Goal: Navigation & Orientation: Find specific page/section

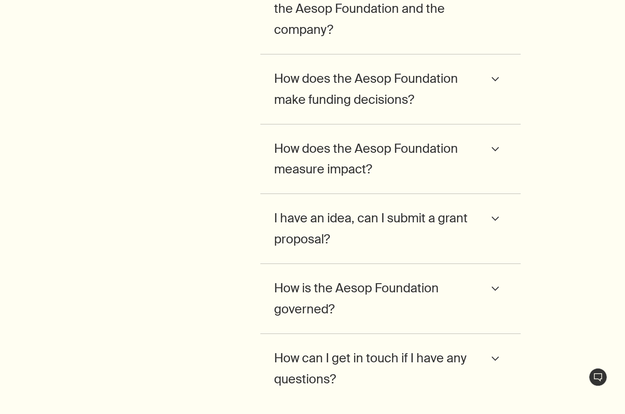
scroll to position [2726, 0]
click at [275, 40] on span "What is the relationship between the Aesop Foundation and the company?" at bounding box center [374, 8] width 200 height 63
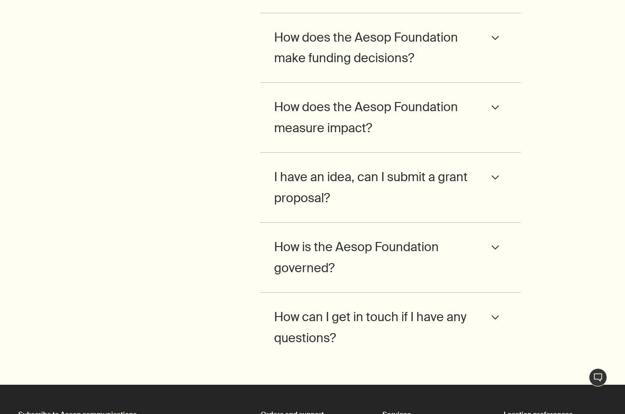
scroll to position [2866, 0]
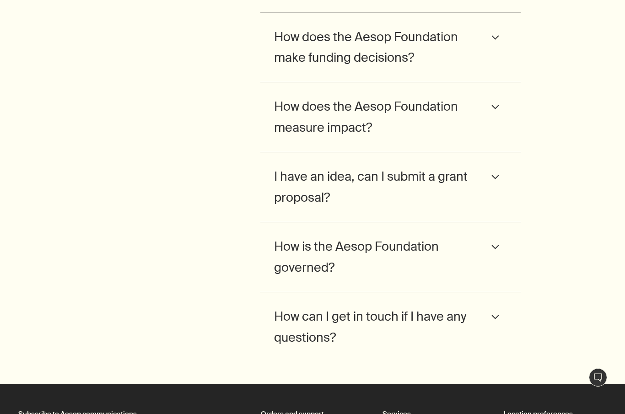
click at [279, 69] on span "How does the Aesop Foundation make funding decisions?" at bounding box center [374, 48] width 200 height 42
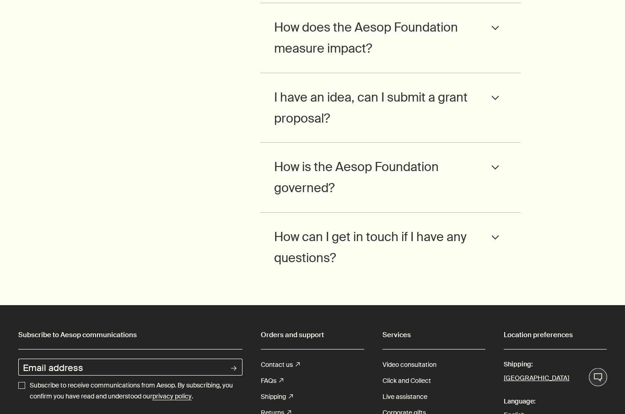
scroll to position [3004, 0]
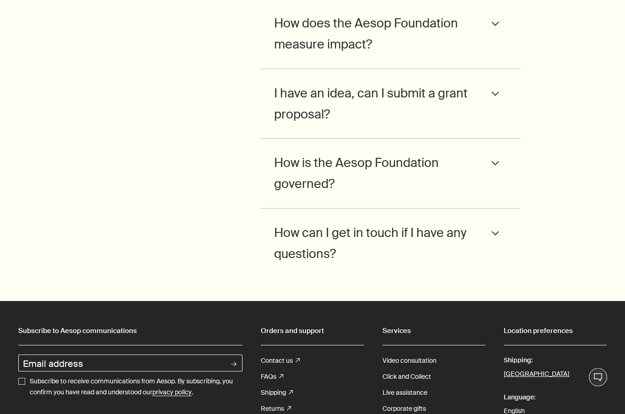
click at [265, 70] on div "How does the Aesop Foundation measure impact? downArrow The Aesop Foundation wo…" at bounding box center [390, 35] width 260 height 70
click at [275, 55] on span "How does the Aesop Foundation measure impact?" at bounding box center [374, 34] width 200 height 42
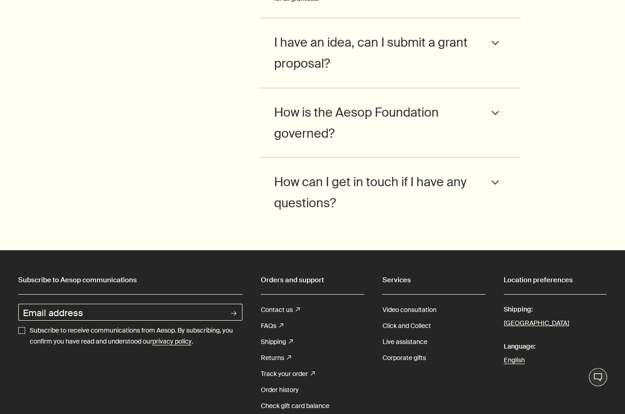
scroll to position [3100, 0]
click at [281, 74] on span "I have an idea, can I submit a grant proposal?" at bounding box center [374, 53] width 200 height 42
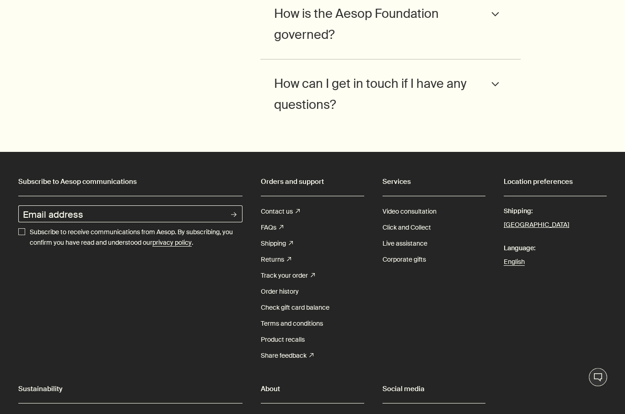
scroll to position [3222, 0]
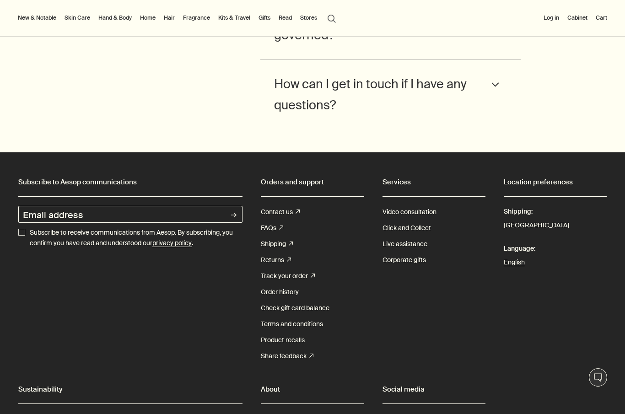
click at [281, 46] on span "How is the Aesop Foundation governed?" at bounding box center [374, 25] width 200 height 42
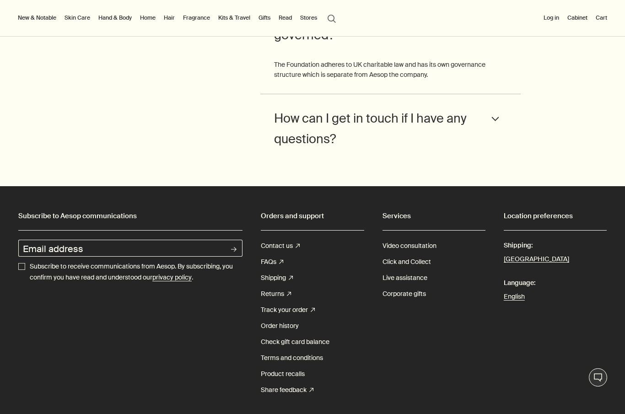
click at [285, 150] on span "How can I get in touch if I have any questions?" at bounding box center [374, 129] width 200 height 42
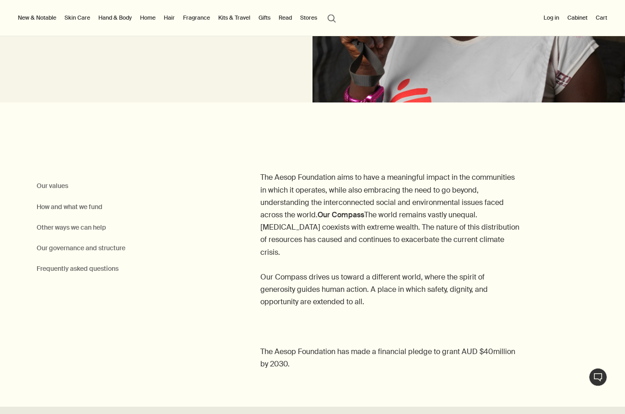
scroll to position [140, 0]
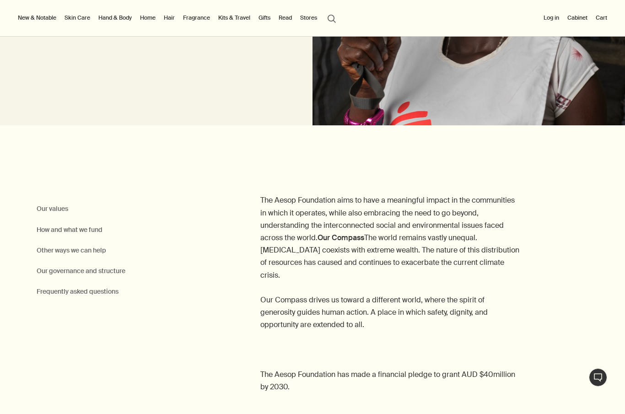
click at [288, 22] on link "Read" at bounding box center [285, 17] width 17 height 11
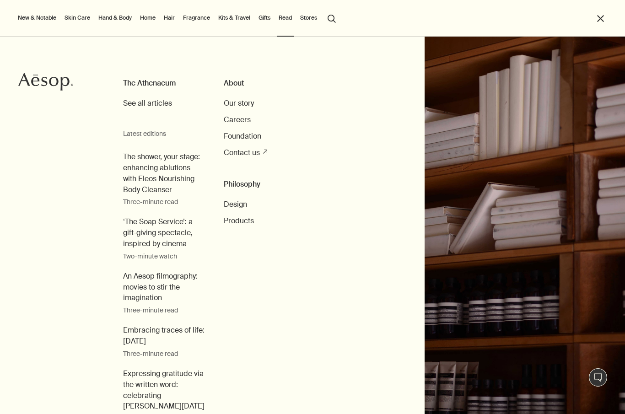
click at [238, 183] on h3 "Philosophy" at bounding box center [264, 184] width 81 height 11
click at [234, 204] on span "Design" at bounding box center [235, 204] width 23 height 10
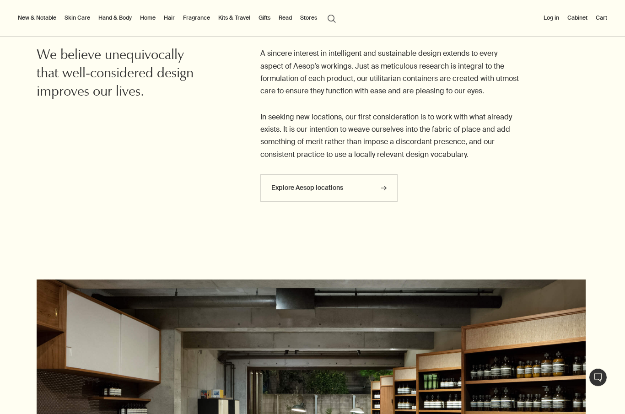
scroll to position [557, 0]
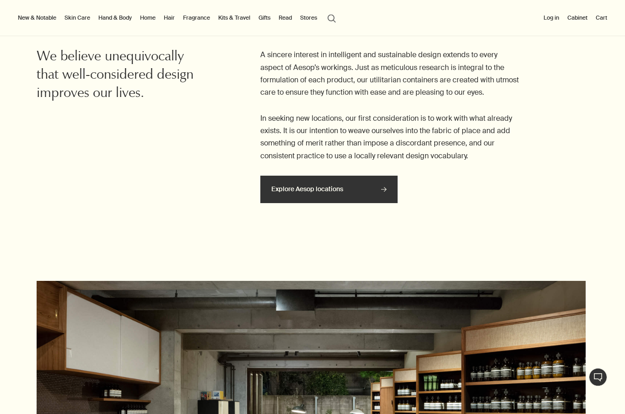
click at [293, 180] on link "Explore Aesop locations rightArrow" at bounding box center [328, 189] width 137 height 27
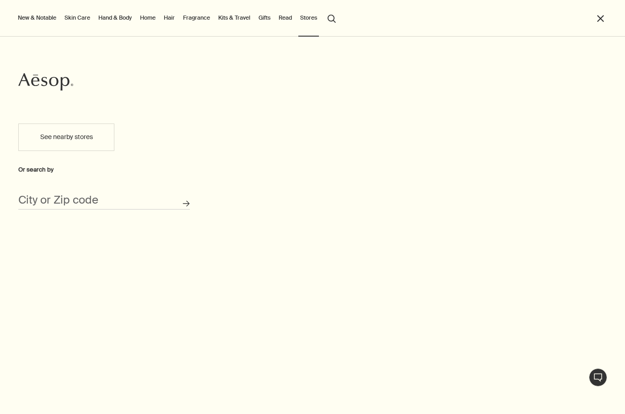
click at [38, 136] on button "See nearby stores" at bounding box center [66, 137] width 96 height 27
click at [38, 144] on button "See nearby stores" at bounding box center [66, 137] width 96 height 27
click at [52, 191] on div "City or Zip code" at bounding box center [104, 197] width 172 height 26
click at [60, 201] on input "City or Zip code" at bounding box center [104, 202] width 172 height 14
type input "Albany, CA 94707"
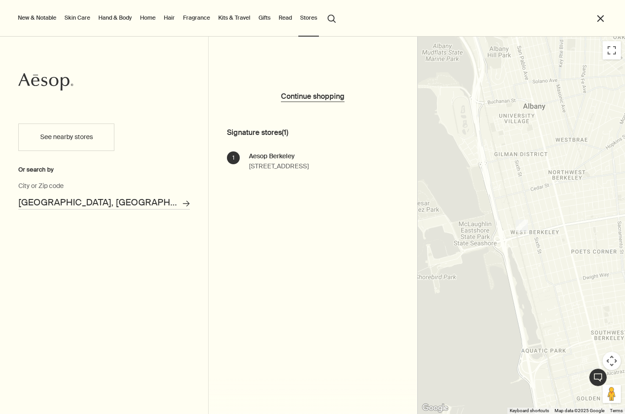
click at [255, 159] on div "Aesop Berkeley" at bounding box center [279, 156] width 60 height 10
click at [255, 161] on div "Aesop Berkeley 1833 Fourth Street Berkeley, CA 94710 Opening hours Search for s…" at bounding box center [279, 161] width 60 height 21
click at [455, 124] on div at bounding box center [522, 225] width 208 height 377
click at [309, 160] on div "Aesop Berkeley" at bounding box center [279, 156] width 60 height 10
click at [479, 167] on div at bounding box center [522, 225] width 208 height 377
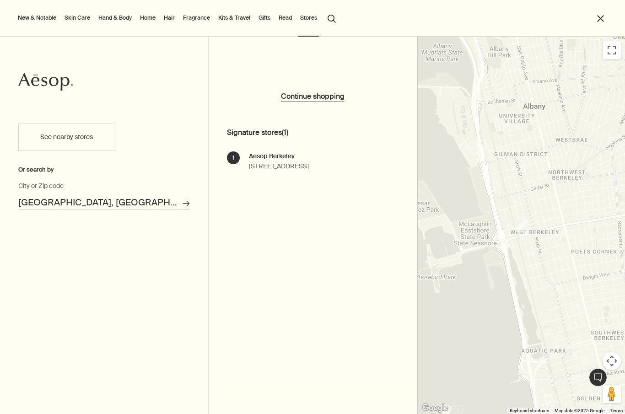
click at [268, 158] on div "Aesop Berkeley" at bounding box center [279, 156] width 60 height 10
click at [243, 136] on strong "Signature stores ( 1 )" at bounding box center [322, 132] width 190 height 17
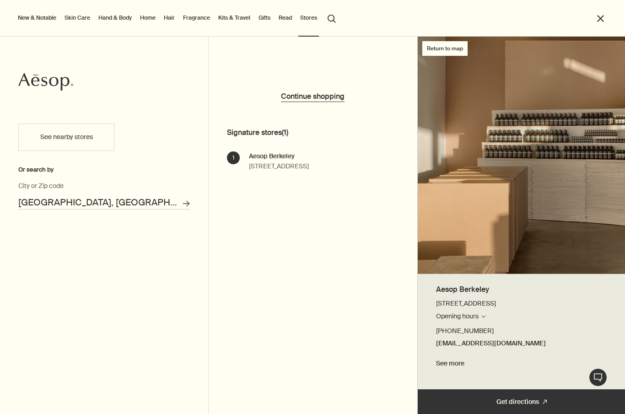
click at [270, 171] on div "1 Aesop Berkeley 1833 Fourth Street Berkeley, CA 94710 Opening hours Search for…" at bounding box center [322, 170] width 190 height 39
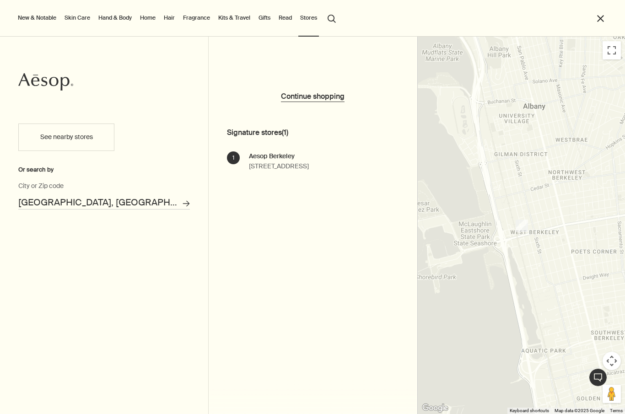
click at [278, 15] on link "Read" at bounding box center [285, 17] width 17 height 11
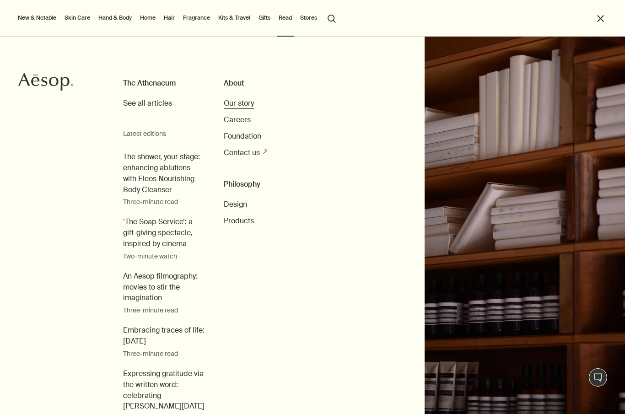
click at [235, 108] on span "Our story" at bounding box center [239, 103] width 30 height 10
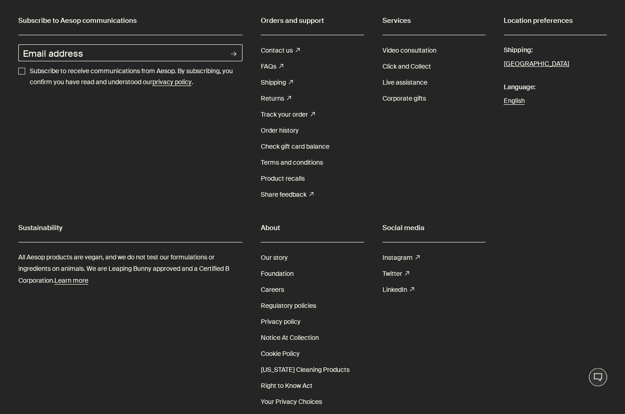
scroll to position [1883, 0]
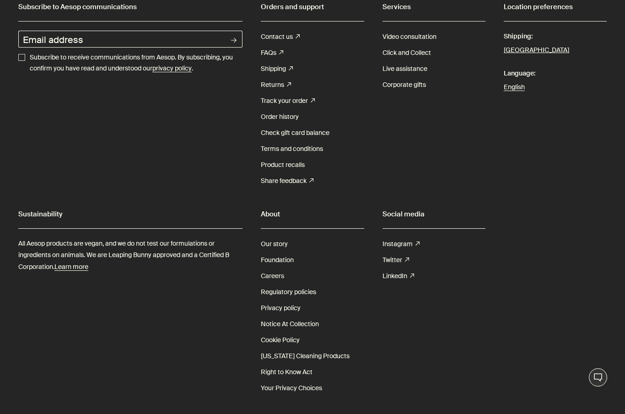
click at [278, 274] on link "Careers" at bounding box center [272, 276] width 23 height 16
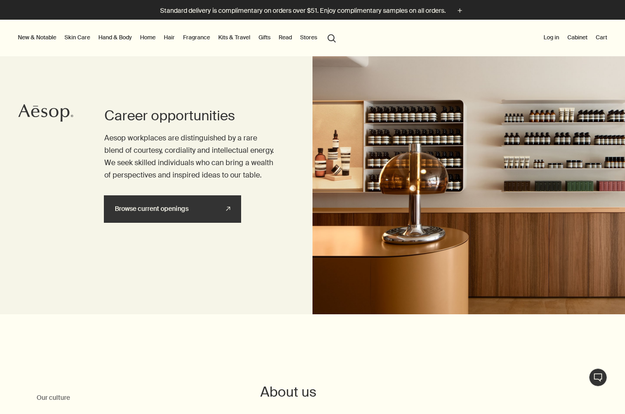
click at [126, 206] on link "Browse current openings rightUpArrow" at bounding box center [172, 208] width 137 height 27
